Goal: Find contact information: Find contact information

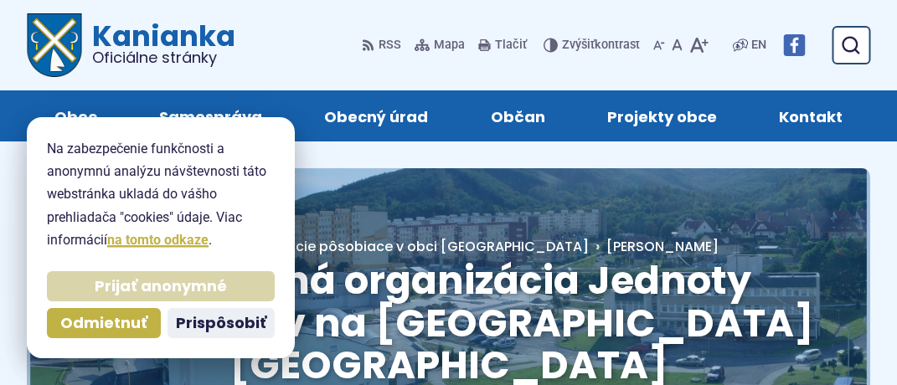
click at [157, 290] on span "Prijať anonymné" at bounding box center [161, 286] width 132 height 19
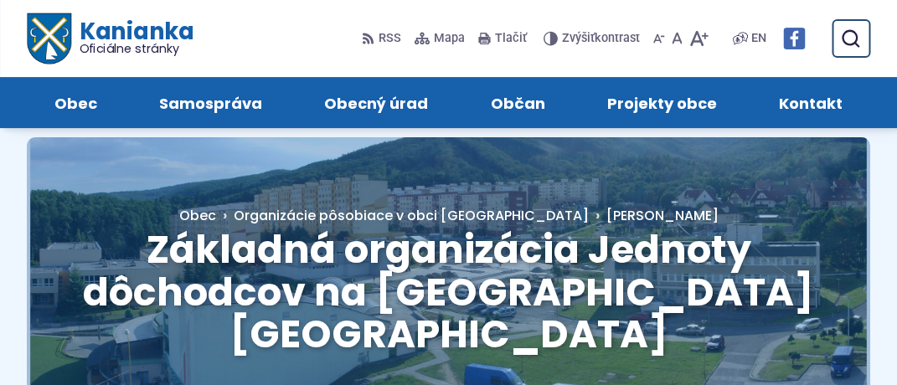
scroll to position [31, 0]
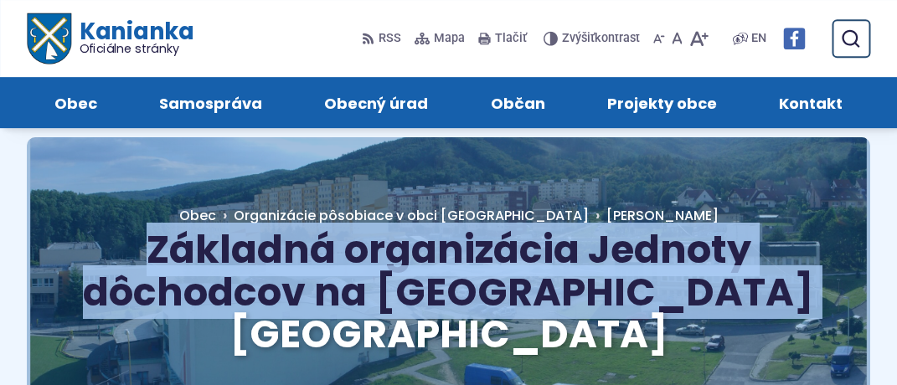
drag, startPoint x: 147, startPoint y: 245, endPoint x: 843, endPoint y: 304, distance: 698.5
click at [843, 304] on div "Základná organizácia Jednoty dôchodcov na [GEOGRAPHIC_DATA] [GEOGRAPHIC_DATA] H…" at bounding box center [448, 280] width 843 height 286
copy span "Základná organizácia Jednoty dôchodcov na [GEOGRAPHIC_DATA] [GEOGRAPHIC_DATA]"
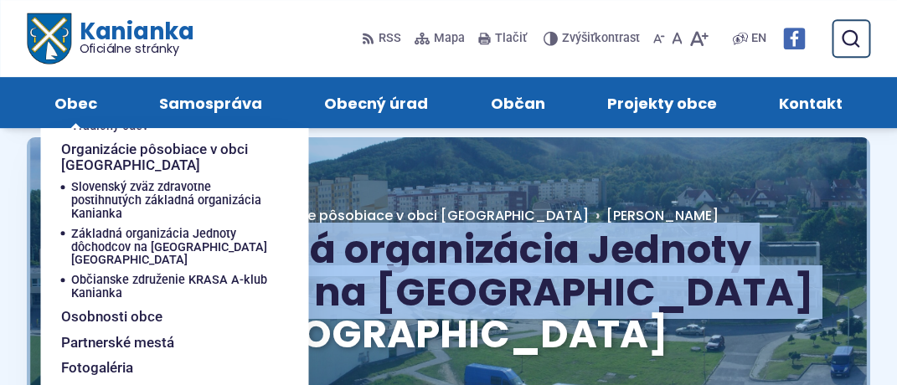
scroll to position [225, 0]
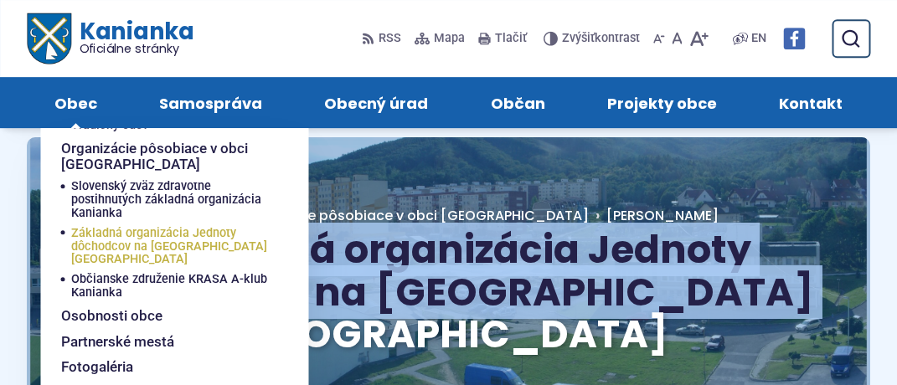
click at [172, 236] on span "Základná organizácia Jednoty dôchodcov na [GEOGRAPHIC_DATA] [GEOGRAPHIC_DATA]" at bounding box center [170, 247] width 198 height 47
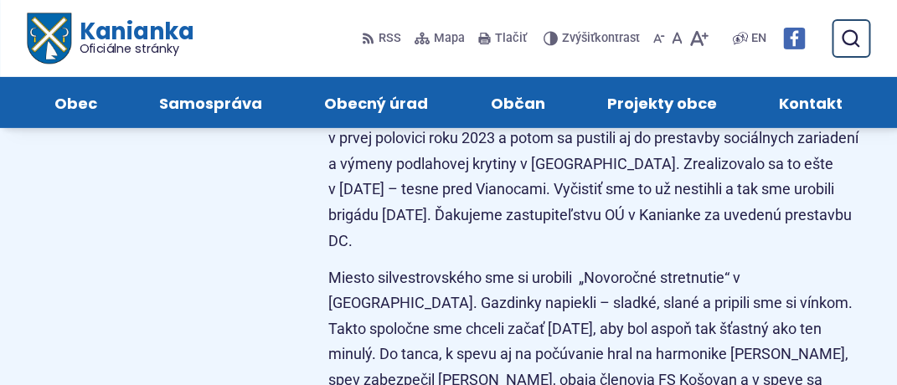
scroll to position [8138, 0]
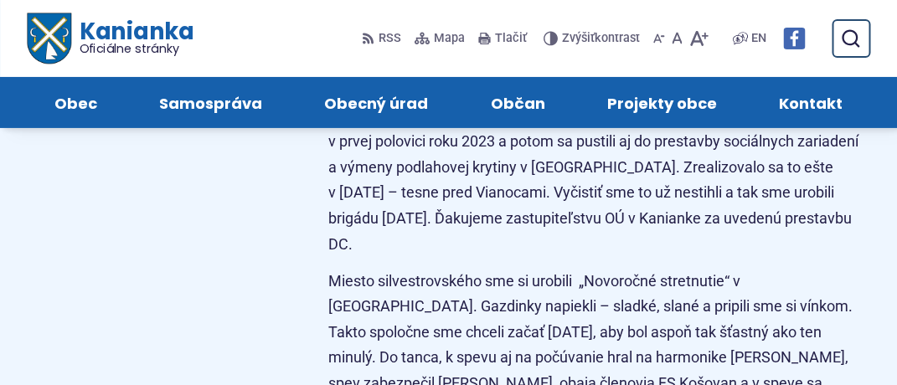
drag, startPoint x: 423, startPoint y: 238, endPoint x: 657, endPoint y: 238, distance: 233.7
click at [807, 101] on span "Kontakt" at bounding box center [811, 102] width 64 height 51
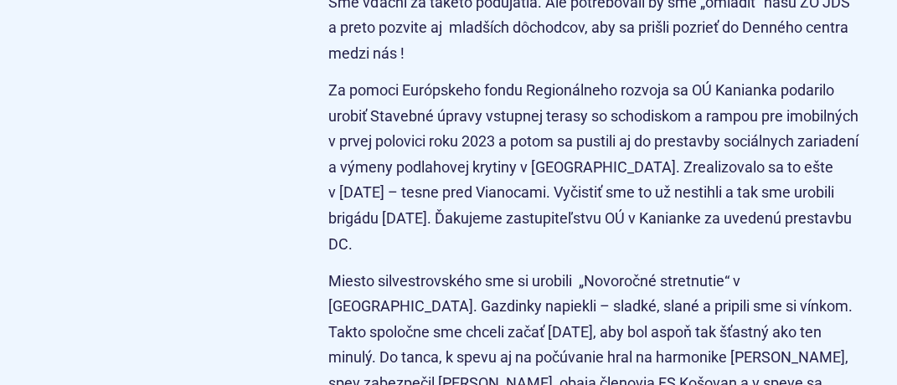
scroll to position [8138, 0]
drag, startPoint x: 422, startPoint y: 236, endPoint x: 653, endPoint y: 234, distance: 231.2
copy p "ZO JDS Kanianka – [PERSON_NAME]"
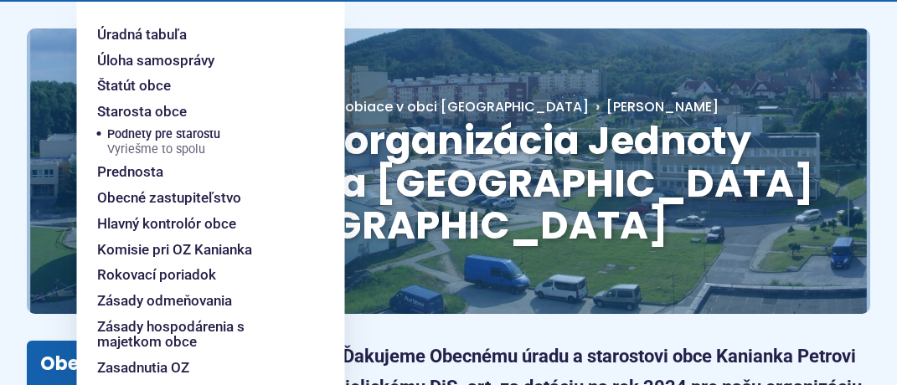
scroll to position [0, 0]
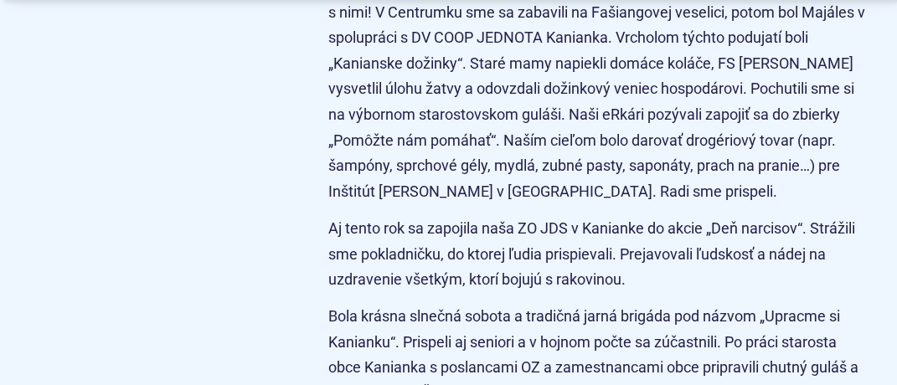
scroll to position [6822, 0]
